Goal: Entertainment & Leisure: Browse casually

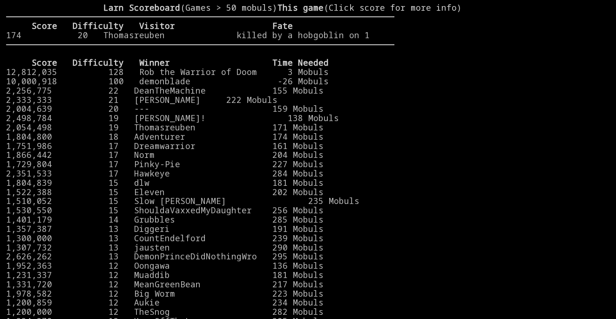
click at [480, 37] on stats at bounding box center [503, 153] width 216 height 300
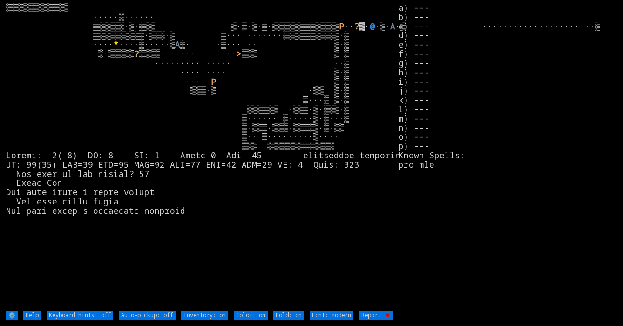
type off "Auto-pickup: on"
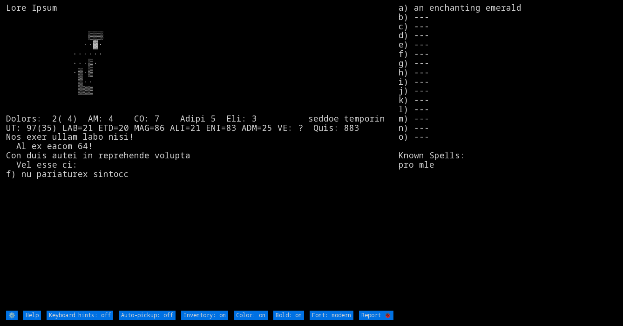
type off "Auto-pickup: on"
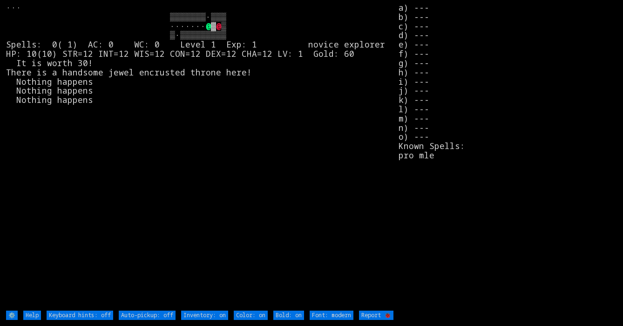
type off "Auto-pickup: on"
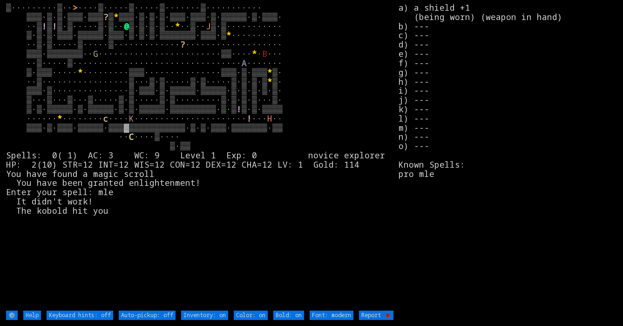
type off "Auto-pickup: on"
